Goal: Information Seeking & Learning: Learn about a topic

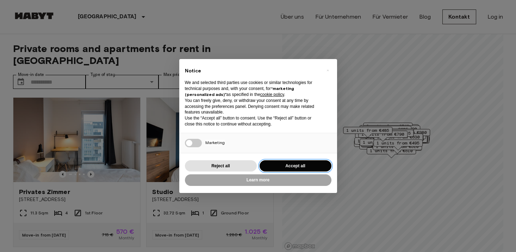
click at [281, 165] on button "Accept all" at bounding box center [296, 167] width 72 height 12
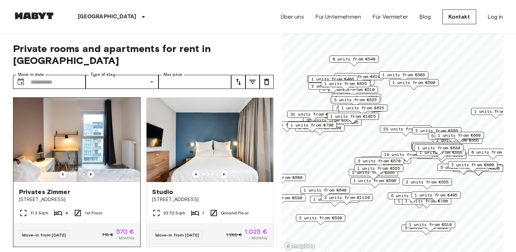
click at [89, 171] on icon "Previous image" at bounding box center [90, 174] width 7 height 7
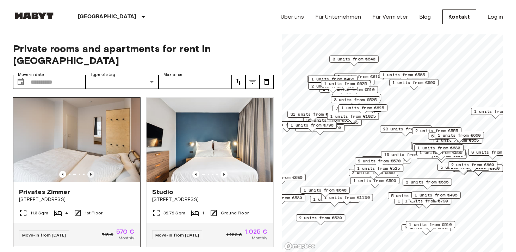
click at [89, 171] on icon "Previous image" at bounding box center [90, 174] width 7 height 7
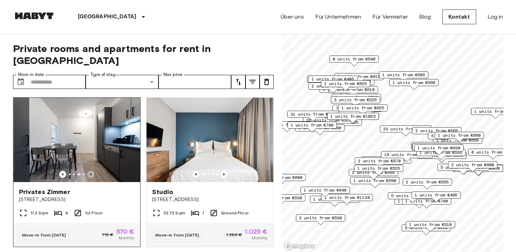
click at [89, 171] on icon "Previous image" at bounding box center [90, 174] width 7 height 7
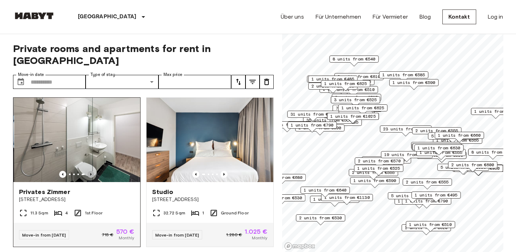
click at [89, 171] on icon "Previous image" at bounding box center [90, 174] width 7 height 7
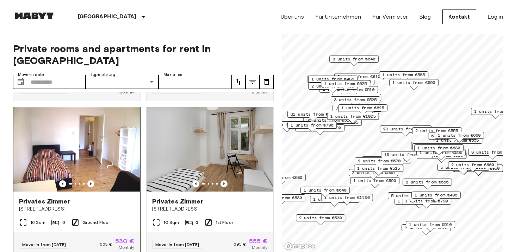
scroll to position [150, 0]
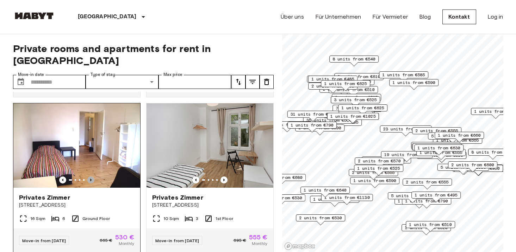
click at [89, 177] on icon "Previous image" at bounding box center [90, 180] width 7 height 7
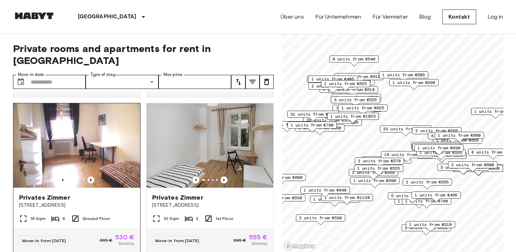
click at [90, 179] on icon "Previous image" at bounding box center [90, 180] width 1 height 3
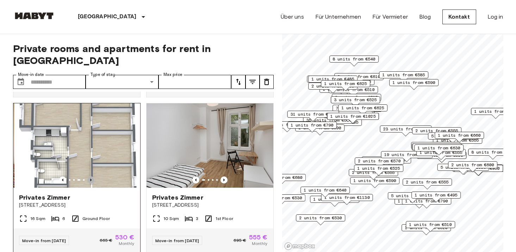
click at [90, 179] on icon "Previous image" at bounding box center [90, 180] width 1 height 3
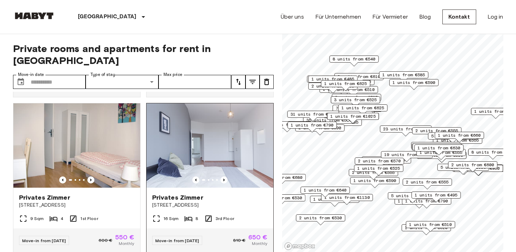
scroll to position [306, 0]
click at [224, 164] on img at bounding box center [209, 145] width 127 height 85
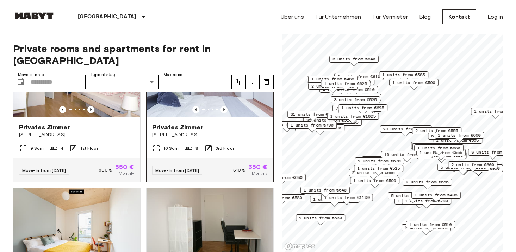
scroll to position [466, 0]
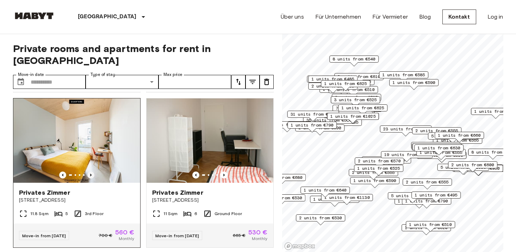
click at [89, 172] on icon "Previous image" at bounding box center [90, 175] width 7 height 7
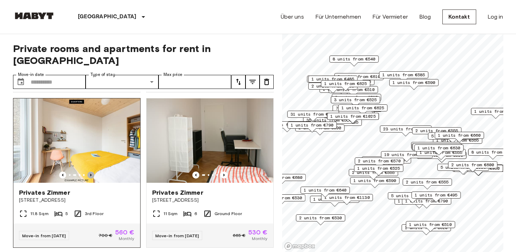
click at [92, 172] on icon "Previous image" at bounding box center [90, 175] width 7 height 7
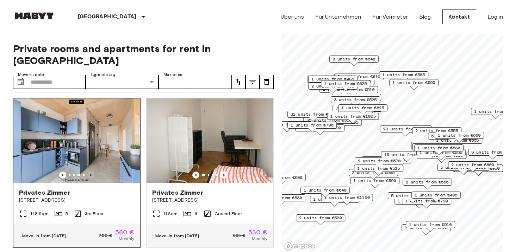
click at [92, 172] on icon "Previous image" at bounding box center [90, 175] width 7 height 7
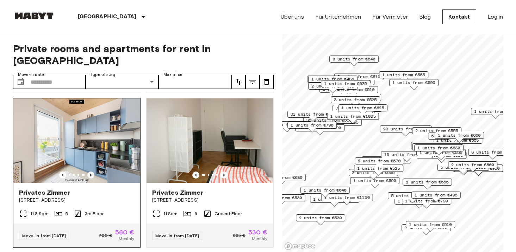
click at [92, 172] on icon "Previous image" at bounding box center [90, 175] width 7 height 7
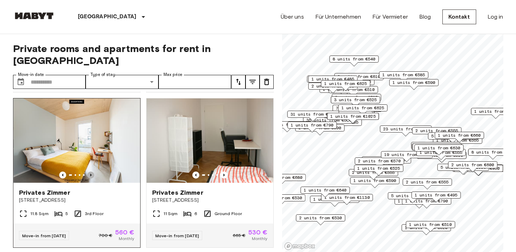
click at [92, 172] on icon "Previous image" at bounding box center [90, 175] width 7 height 7
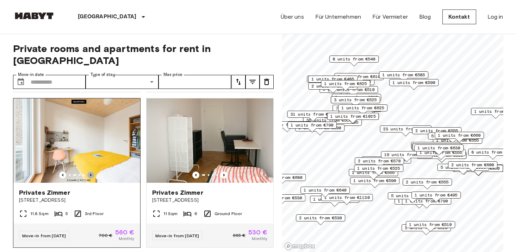
click at [92, 172] on icon "Previous image" at bounding box center [90, 175] width 7 height 7
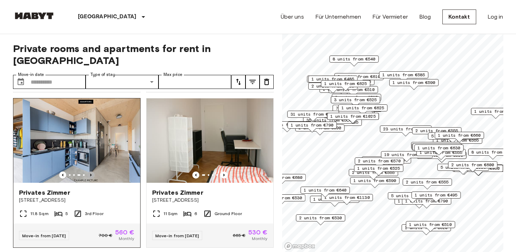
click at [92, 172] on icon "Previous image" at bounding box center [90, 175] width 7 height 7
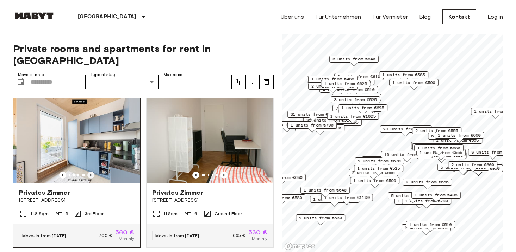
click at [92, 172] on icon "Previous image" at bounding box center [90, 175] width 7 height 7
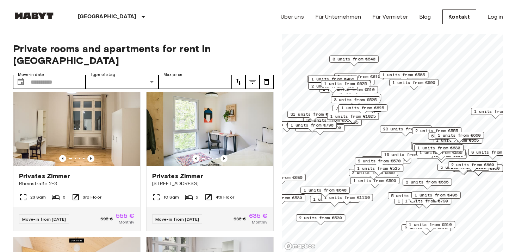
scroll to position [639, 0]
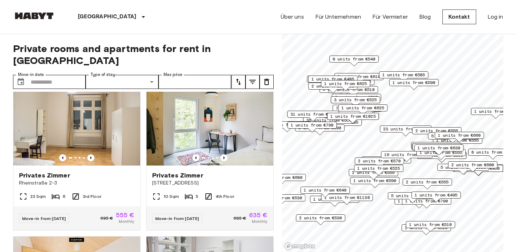
click at [257, 75] on button "tune" at bounding box center [252, 82] width 14 height 14
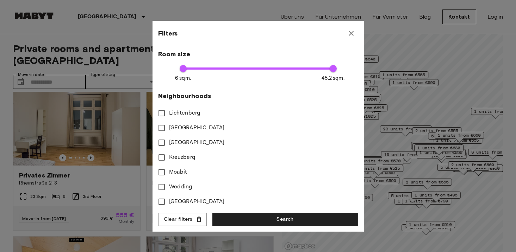
scroll to position [304, 0]
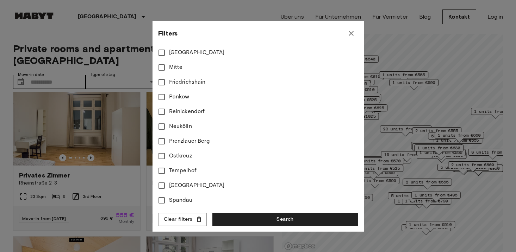
click at [353, 30] on icon "button" at bounding box center [351, 33] width 8 height 8
